Goal: Task Accomplishment & Management: Manage account settings

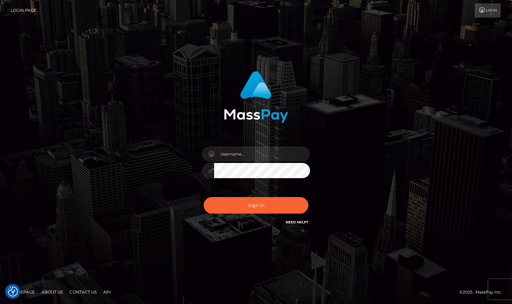
checkbox input "true"
click at [275, 153] on input "text" at bounding box center [262, 154] width 96 height 15
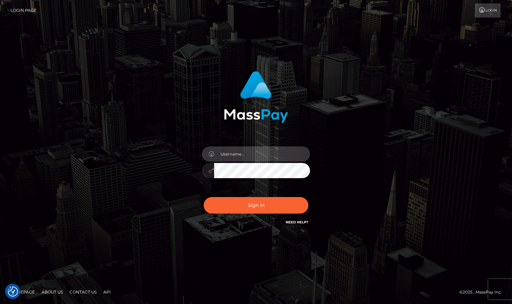
type input "Sameer.megabonanza"
click at [204, 197] on button "Sign in" at bounding box center [256, 205] width 105 height 17
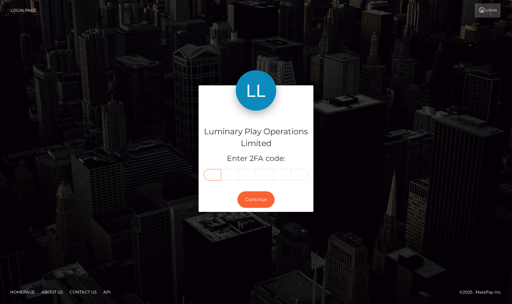
click at [217, 173] on input "text" at bounding box center [213, 174] width 18 height 11
click at [217, 177] on input "text" at bounding box center [213, 174] width 18 height 11
type input "2"
type input "9"
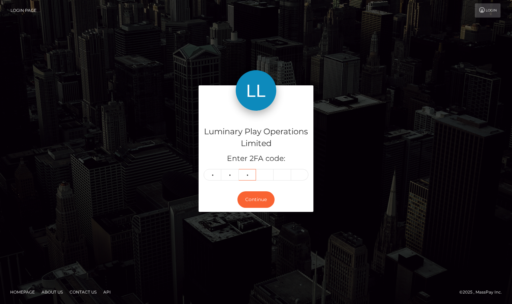
type input "4"
type input "2"
type input "5"
type input "0"
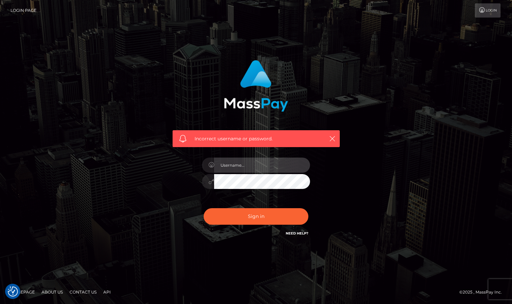
click at [238, 163] on input "text" at bounding box center [262, 165] width 96 height 15
type input "Sameer.megabonanza"
click at [204, 208] on button "Sign in" at bounding box center [256, 216] width 105 height 17
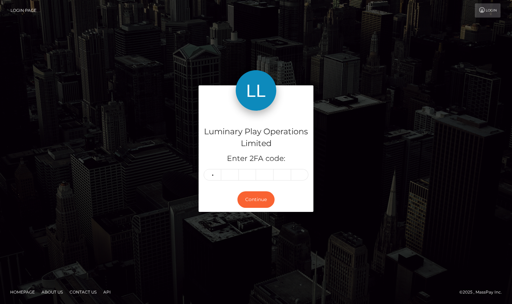
type input "8"
type input "4"
type input "7"
type input "5"
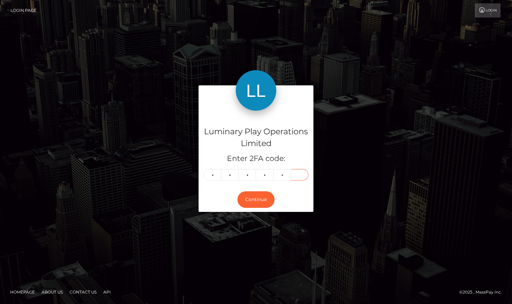
type input "9"
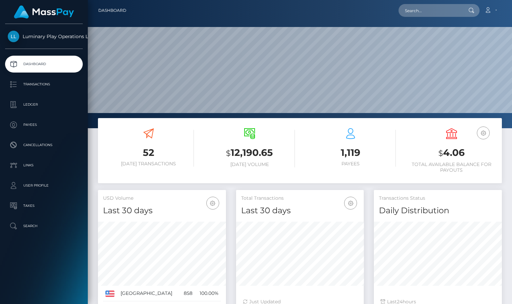
scroll to position [120, 128]
